Goal: Task Accomplishment & Management: Use online tool/utility

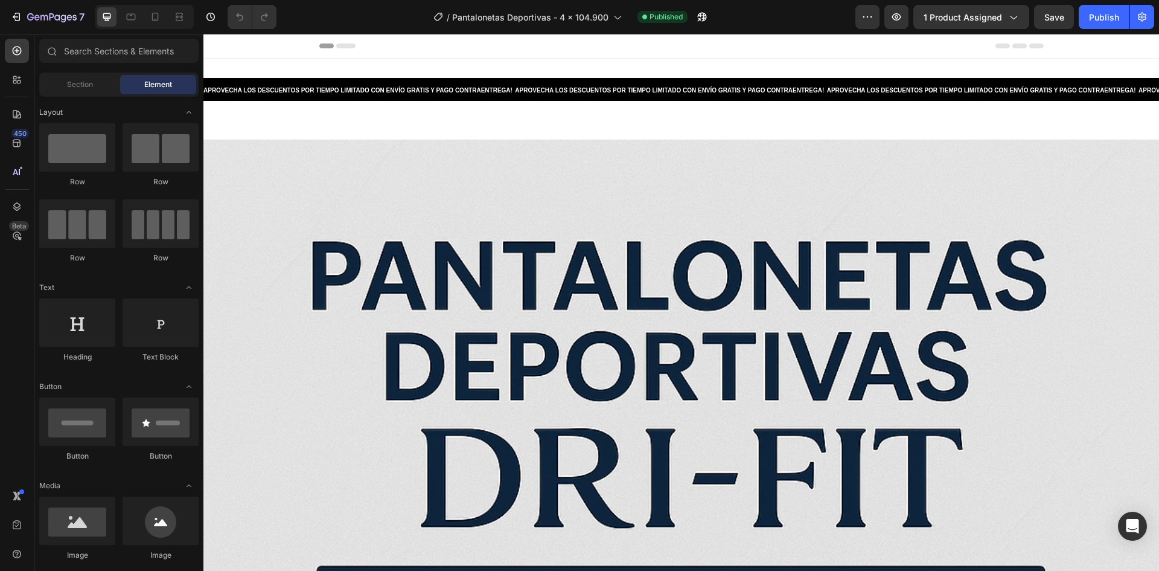
click at [882, 14] on div "Preview 1 product assigned Save Publish" at bounding box center [1005, 17] width 299 height 24
click at [866, 18] on icon "button" at bounding box center [868, 17] width 12 height 12
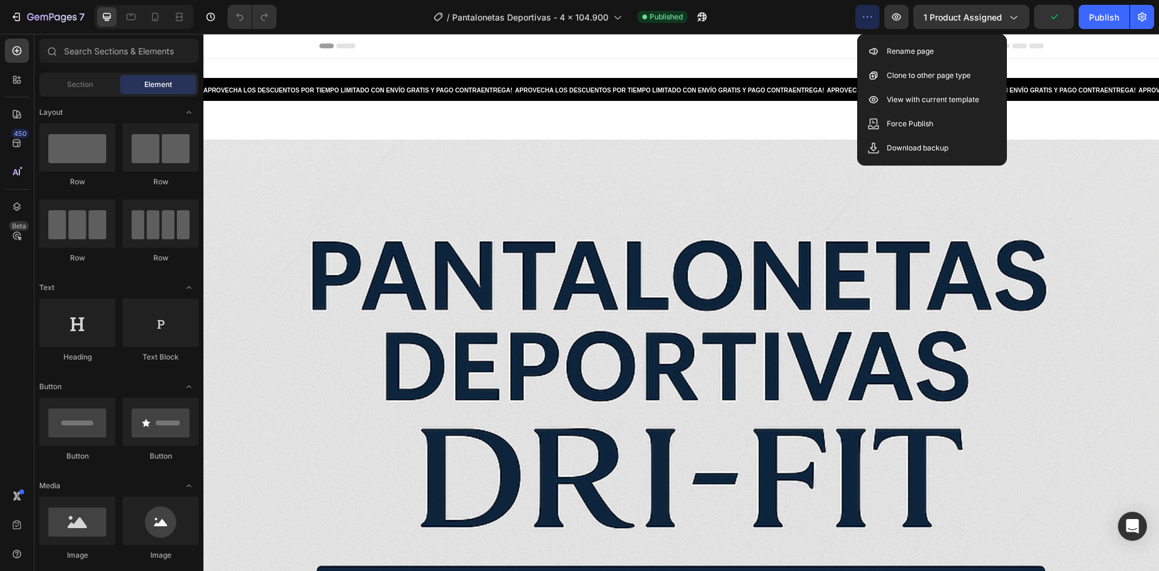
click at [772, 22] on div "/ Pantalonetas Deportivas - 4 x 104.900 Published" at bounding box center [570, 17] width 569 height 24
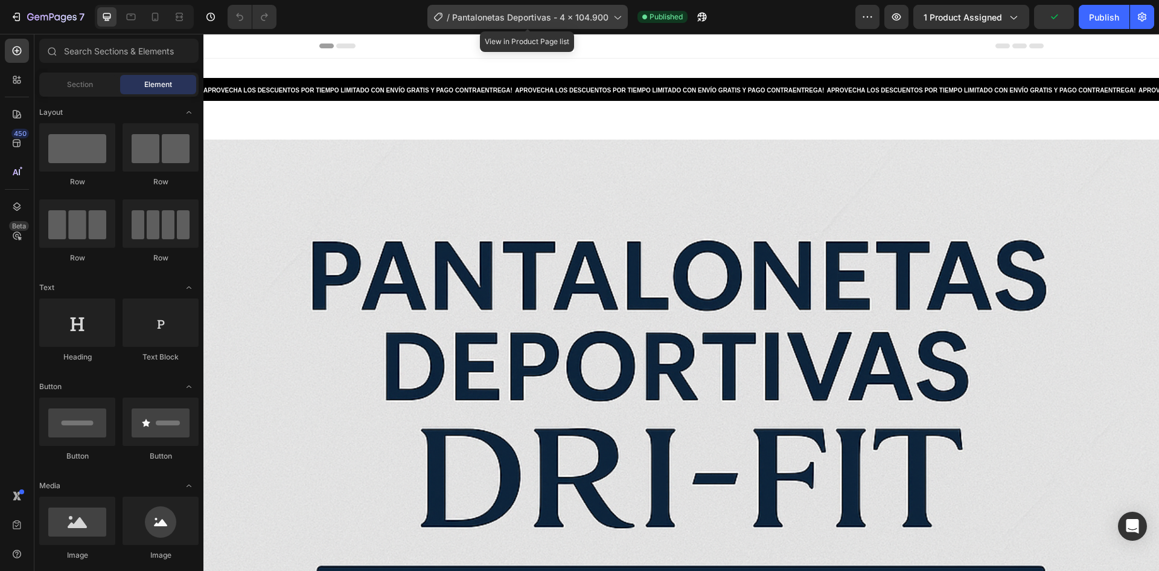
click at [556, 7] on div "/ Pantalonetas Deportivas - 4 x 104.900" at bounding box center [528, 17] width 200 height 24
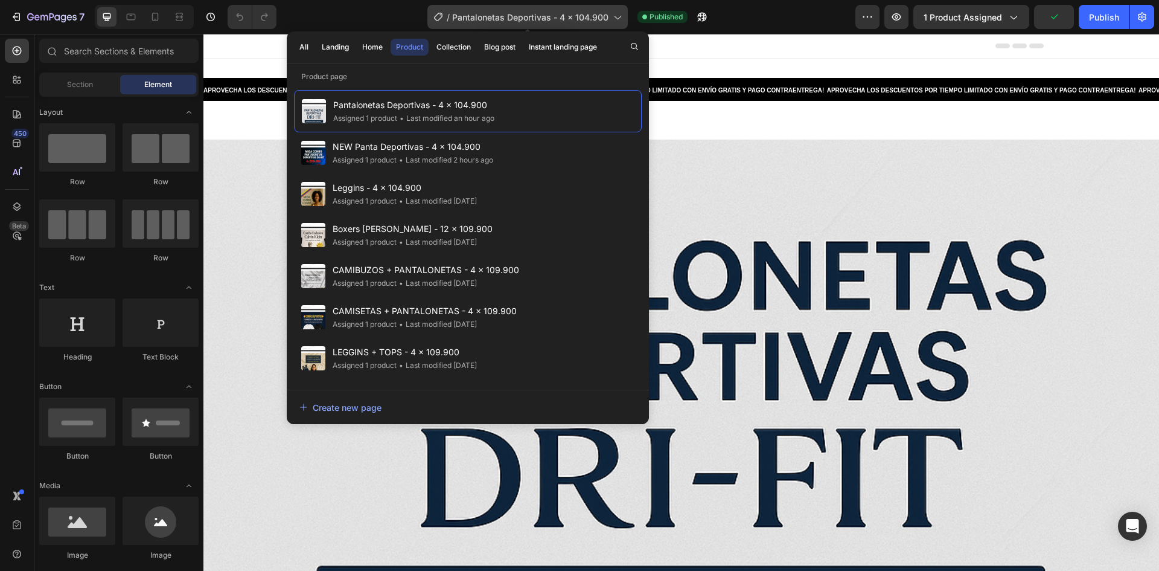
click at [557, 6] on div "/ Pantalonetas Deportivas - 4 x 104.900" at bounding box center [528, 17] width 200 height 24
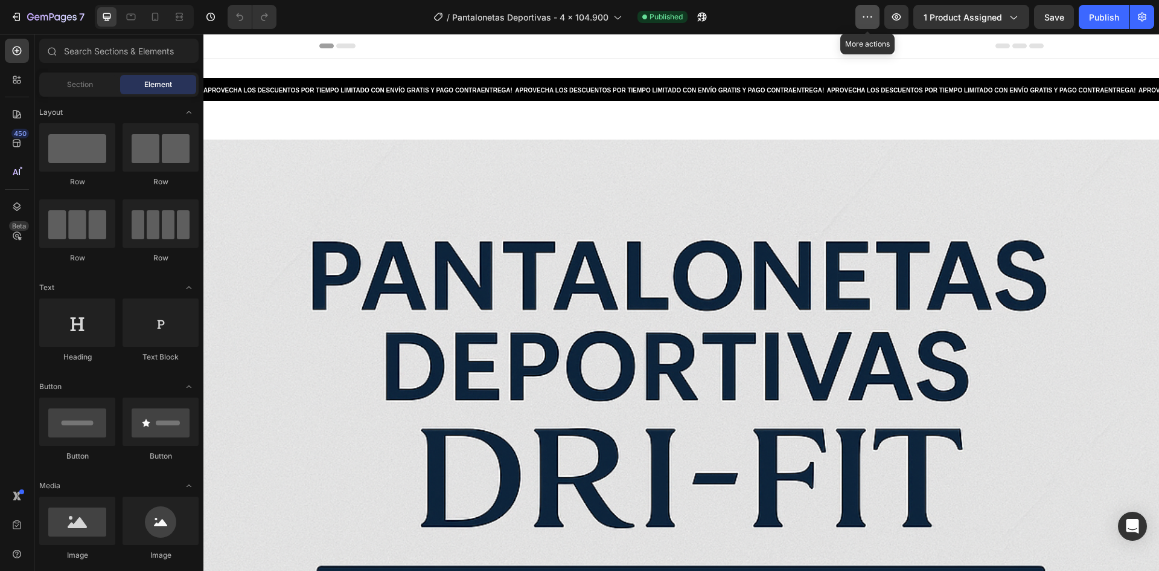
click at [871, 19] on icon "button" at bounding box center [868, 17] width 12 height 12
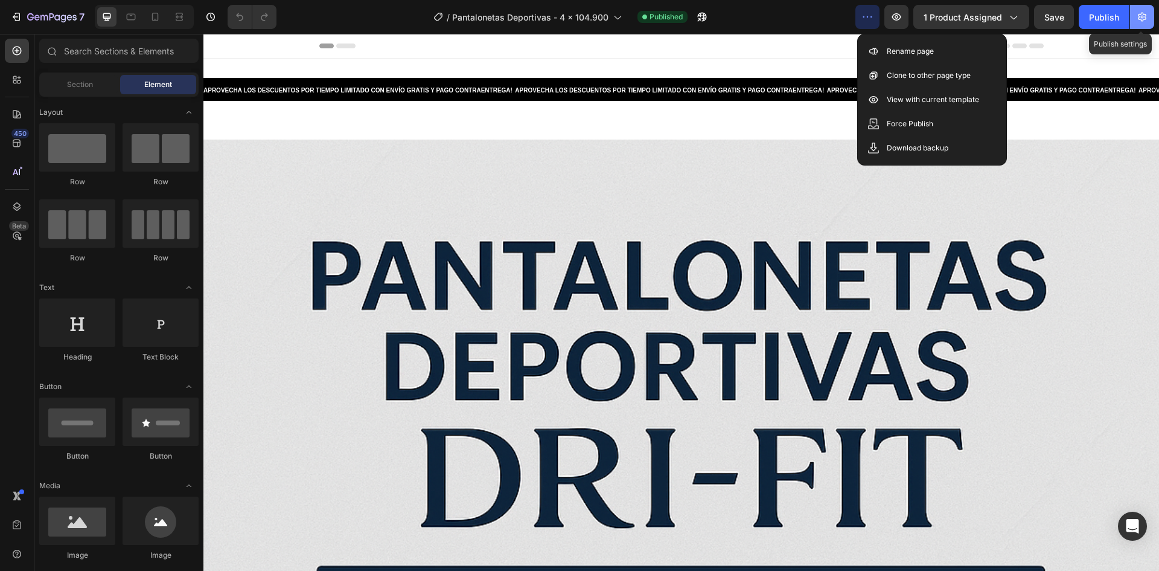
click at [1142, 17] on icon "button" at bounding box center [1142, 17] width 12 height 12
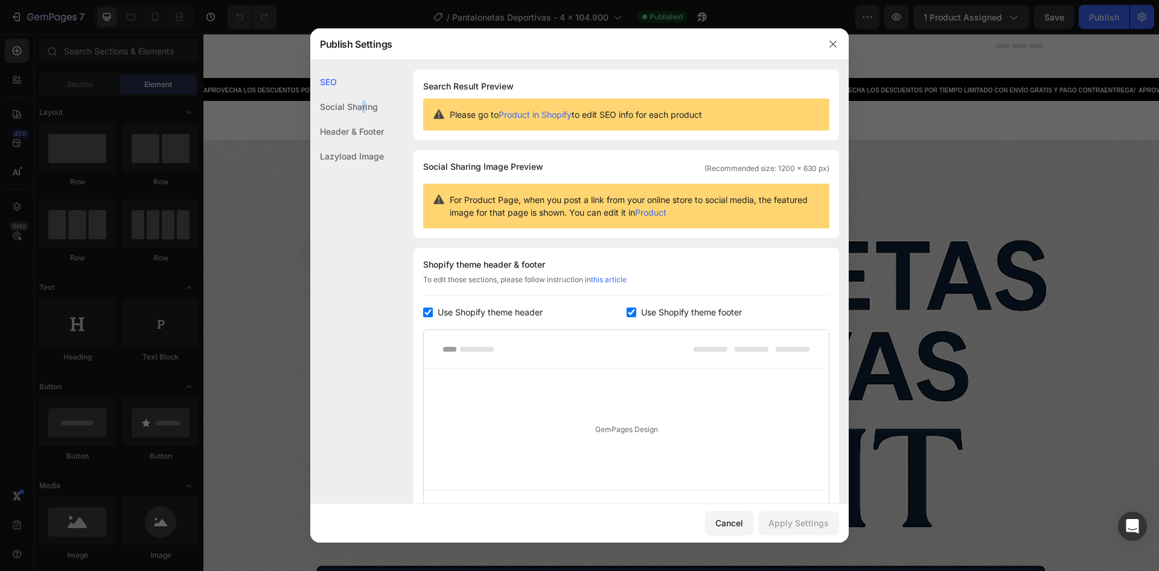
click at [363, 119] on div "Social Sharing" at bounding box center [347, 131] width 74 height 25
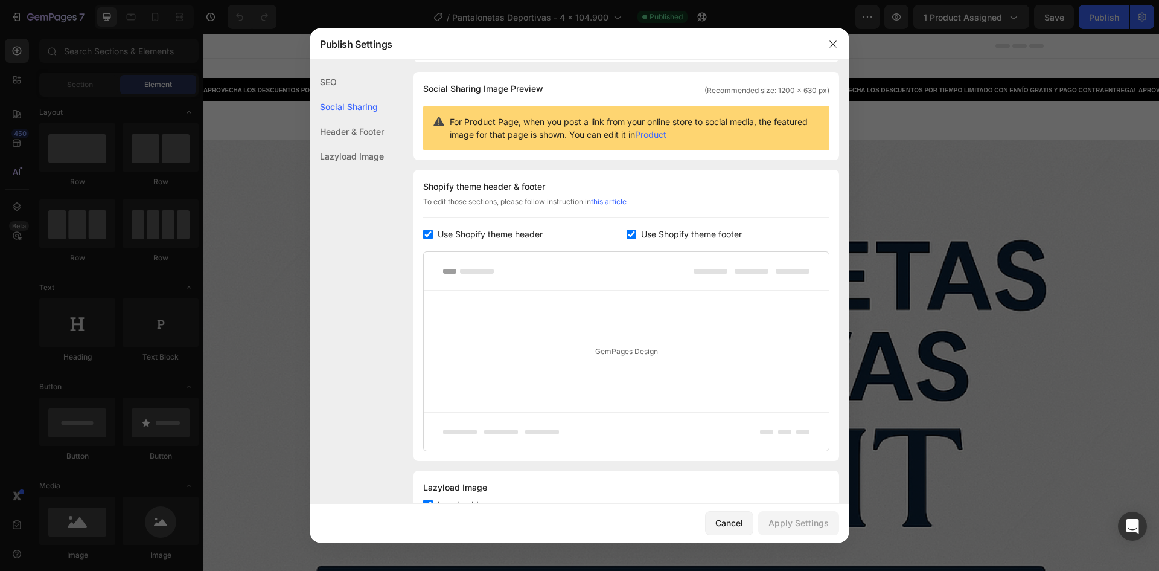
click at [365, 144] on div "Header & Footer" at bounding box center [347, 156] width 74 height 25
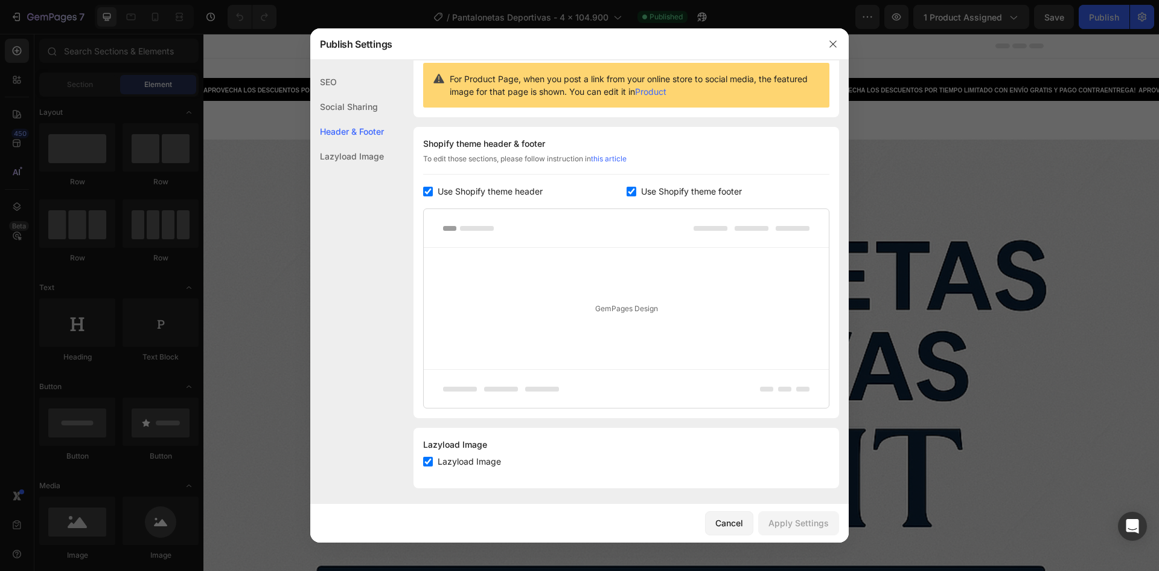
scroll to position [124, 0]
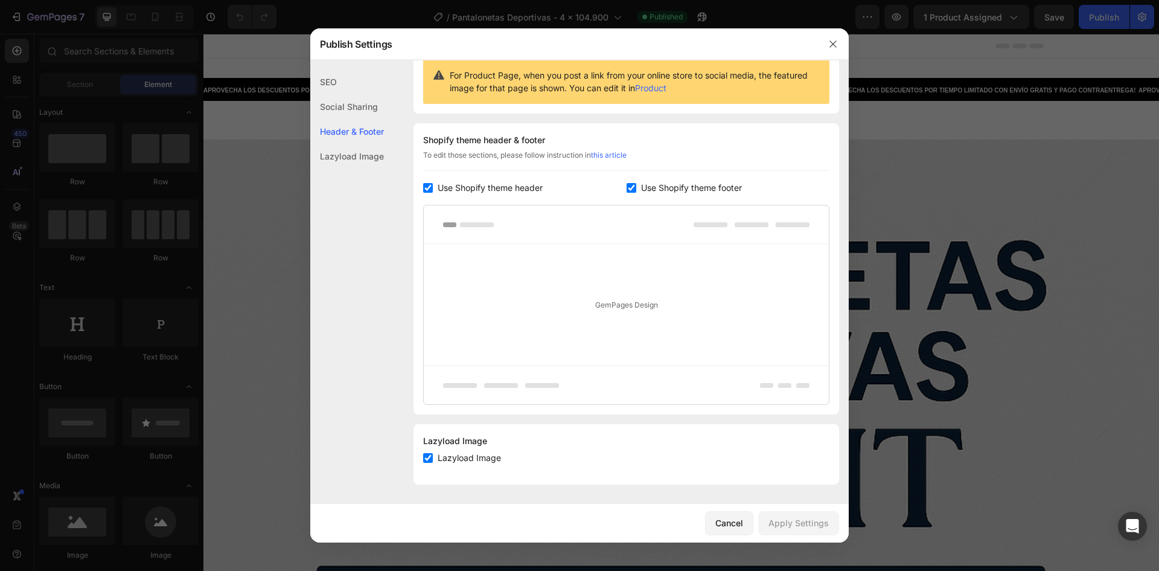
click at [369, 157] on div "Lazyload Image" at bounding box center [347, 156] width 74 height 25
click at [827, 39] on button "button" at bounding box center [833, 43] width 19 height 19
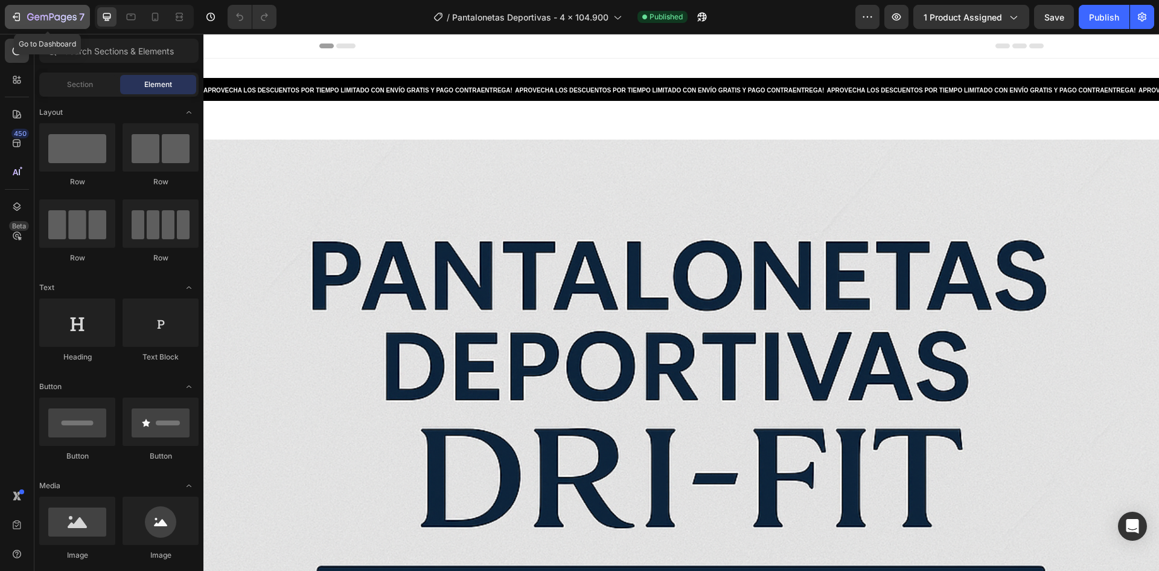
click at [51, 19] on icon "button" at bounding box center [52, 18] width 50 height 10
